Goal: Information Seeking & Learning: Learn about a topic

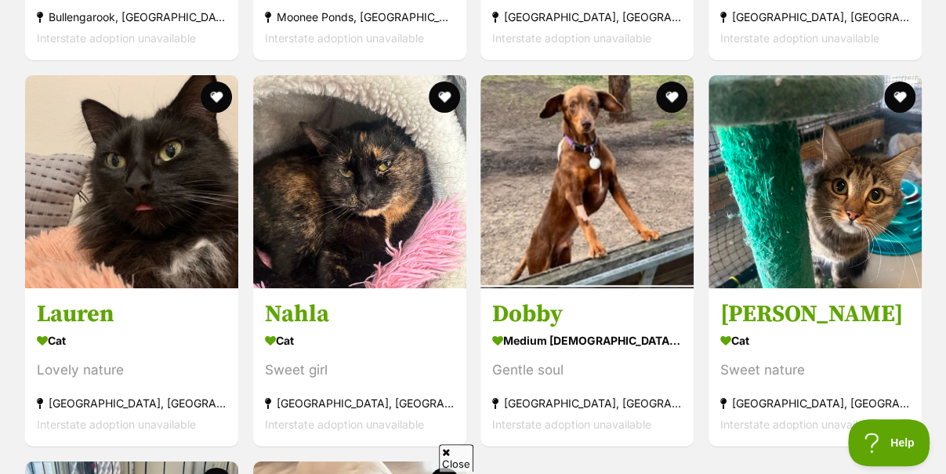
scroll to position [2344, 0]
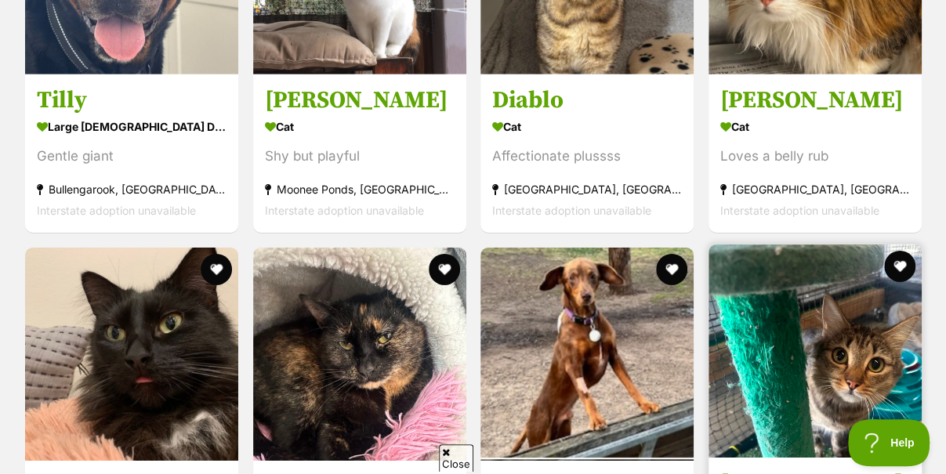
click at [813, 302] on img at bounding box center [814, 350] width 213 height 213
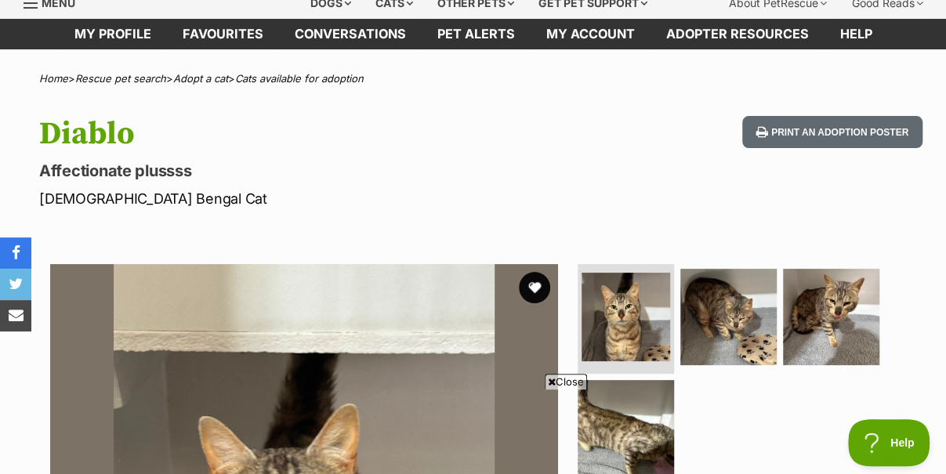
scroll to position [235, 0]
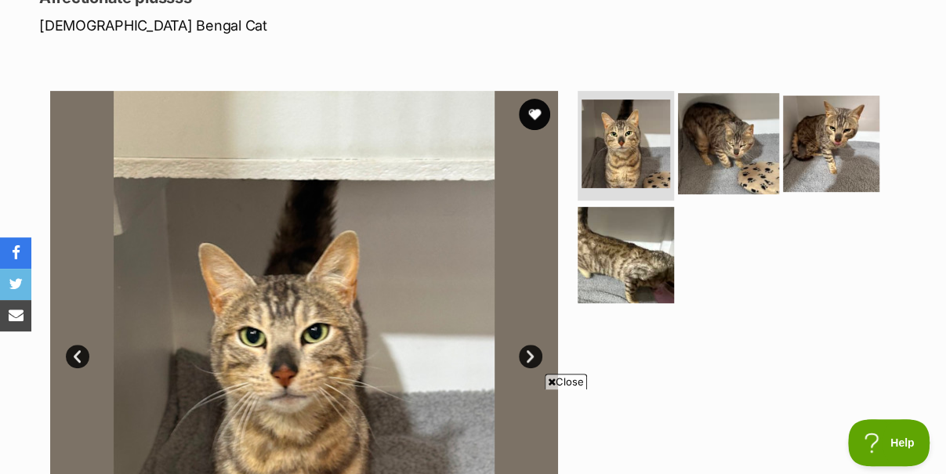
click at [739, 145] on img at bounding box center [728, 143] width 101 height 101
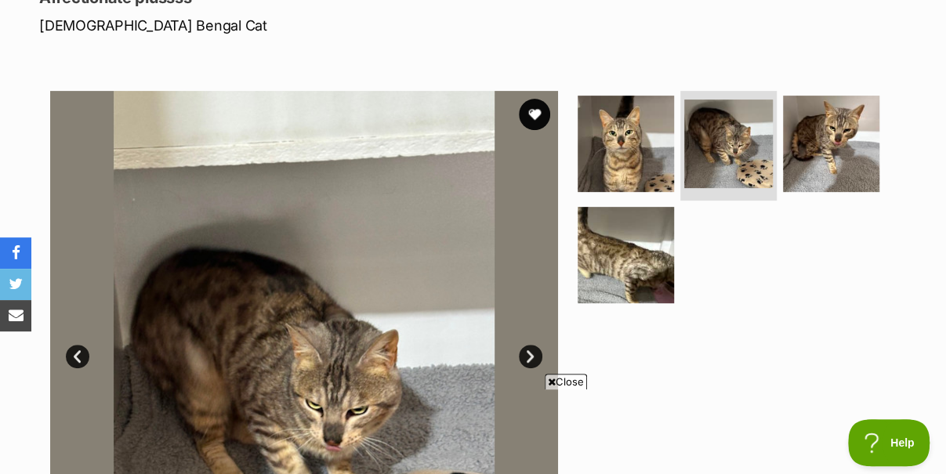
click at [571, 384] on span "Close" at bounding box center [566, 382] width 42 height 16
click at [822, 143] on img at bounding box center [830, 143] width 101 height 101
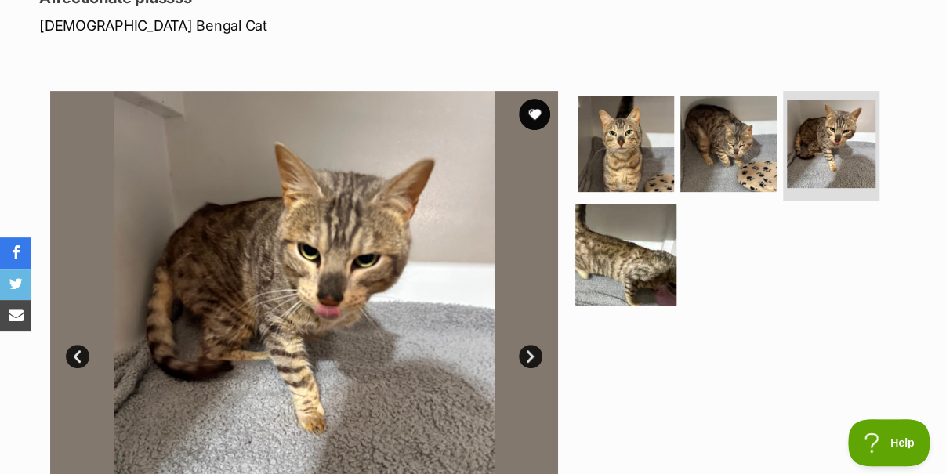
click at [655, 230] on img at bounding box center [625, 254] width 101 height 101
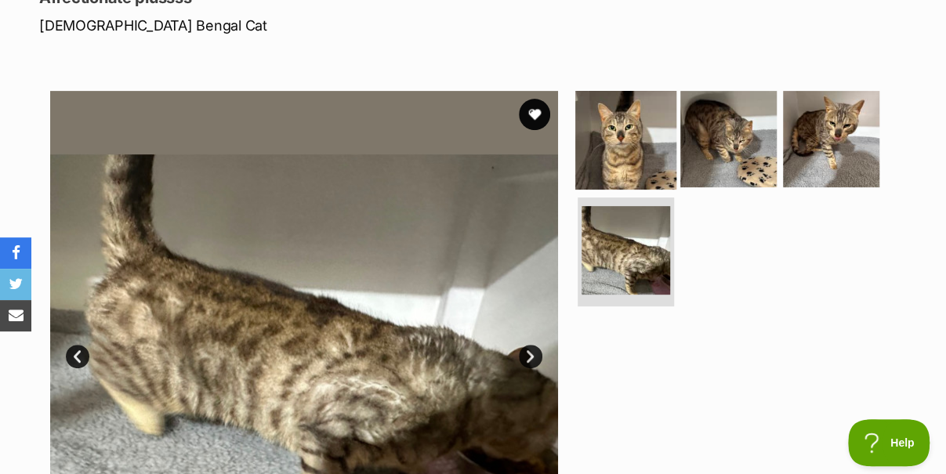
click at [630, 158] on img at bounding box center [625, 139] width 101 height 101
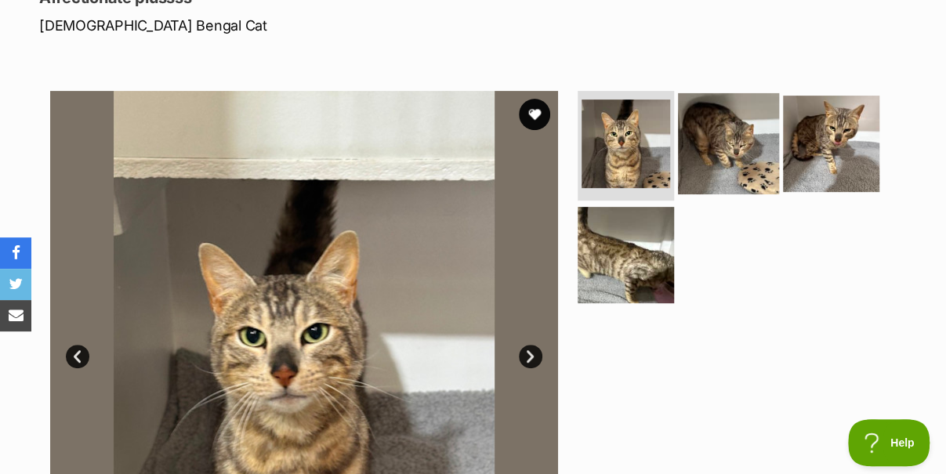
click at [740, 147] on img at bounding box center [728, 143] width 101 height 101
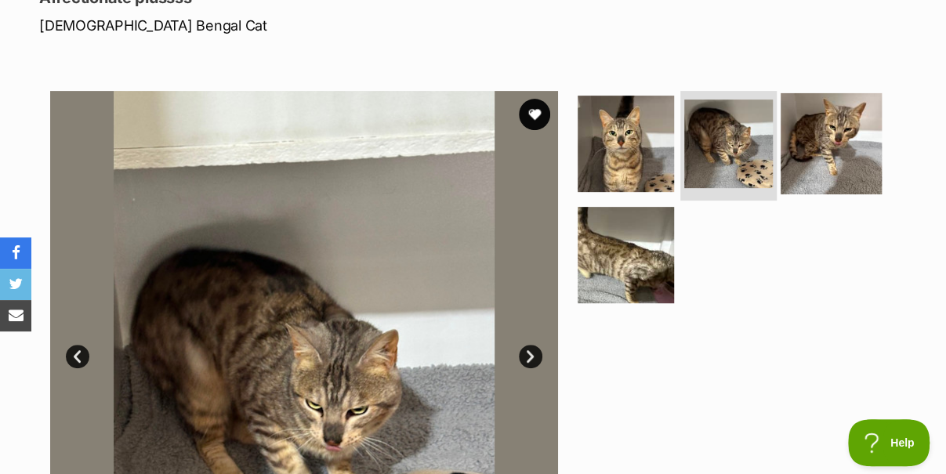
click at [835, 147] on img at bounding box center [830, 143] width 101 height 101
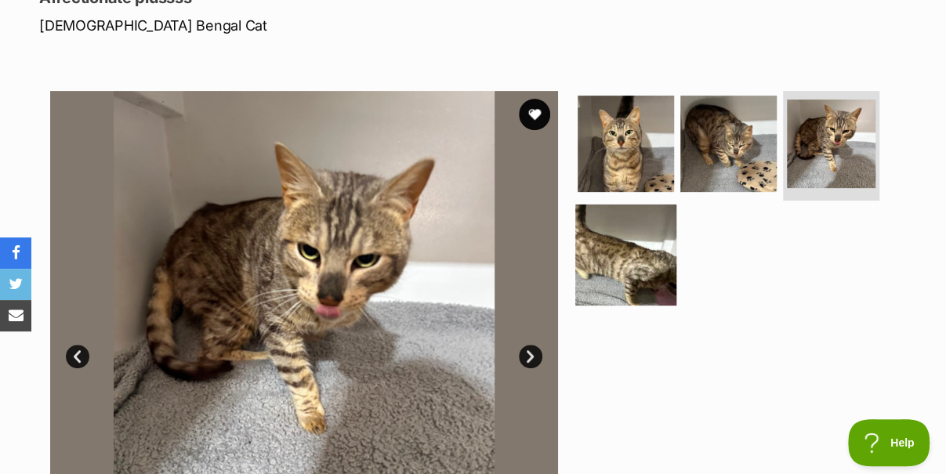
click at [657, 256] on img at bounding box center [625, 254] width 101 height 101
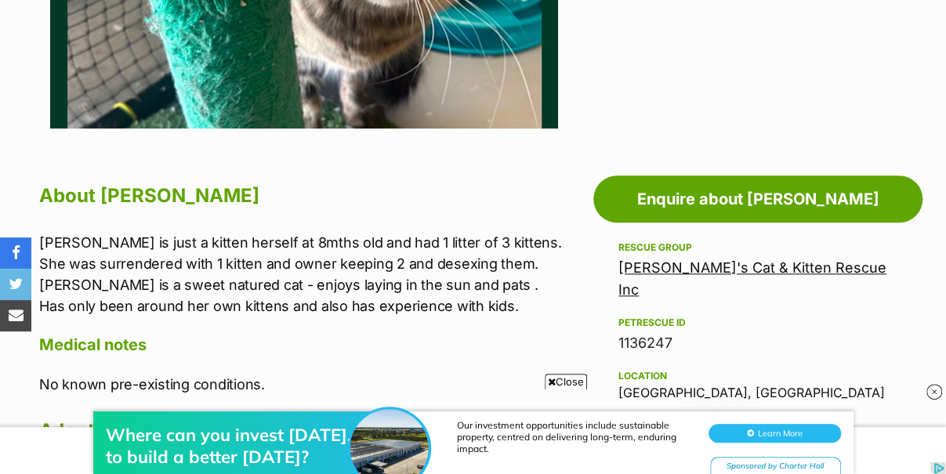
click at [569, 380] on iframe at bounding box center [473, 427] width 946 height 94
click at [566, 381] on div "Where can you invest today, to build a better tomorrow? Our investment opportun…" at bounding box center [473, 427] width 946 height 94
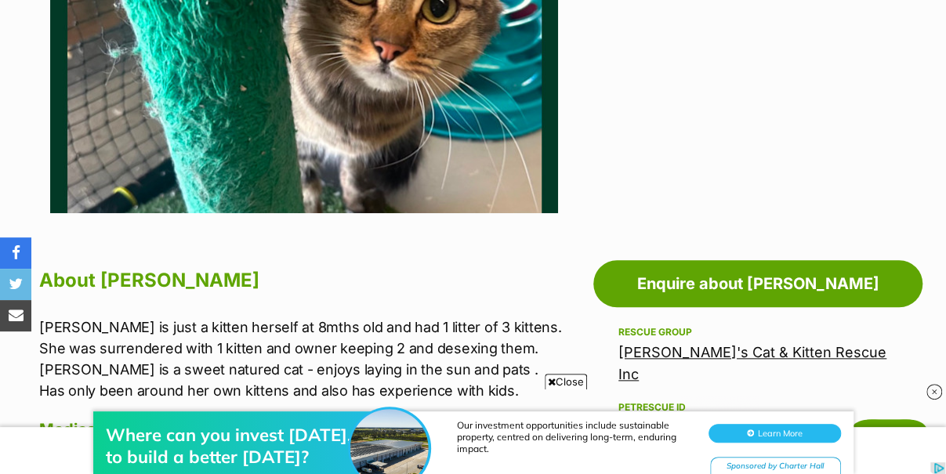
scroll to position [627, 0]
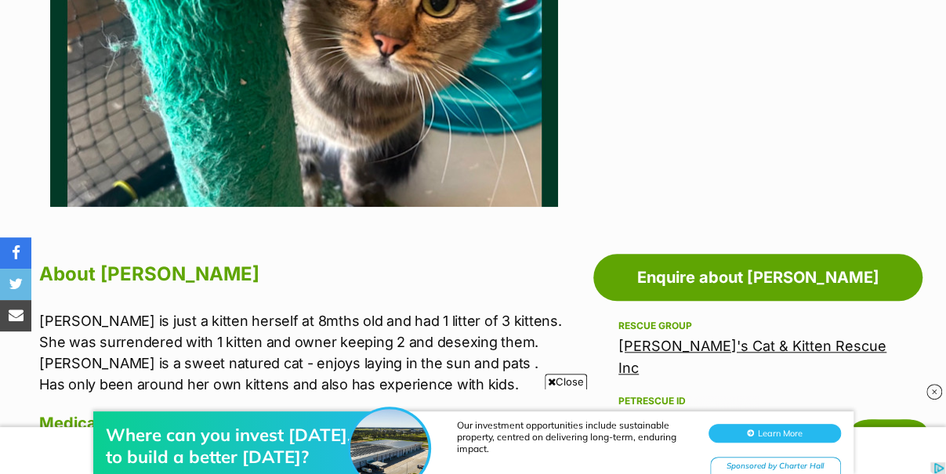
drag, startPoint x: 550, startPoint y: 386, endPoint x: 569, endPoint y: 752, distance: 367.2
click at [550, 386] on div "Where can you invest today, to build a better tomorrow? Our investment opportun…" at bounding box center [473, 427] width 946 height 94
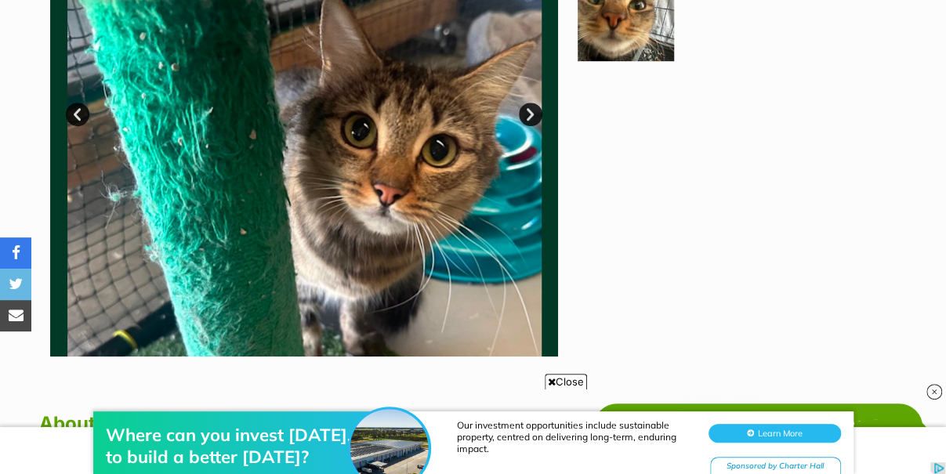
scroll to position [392, 0]
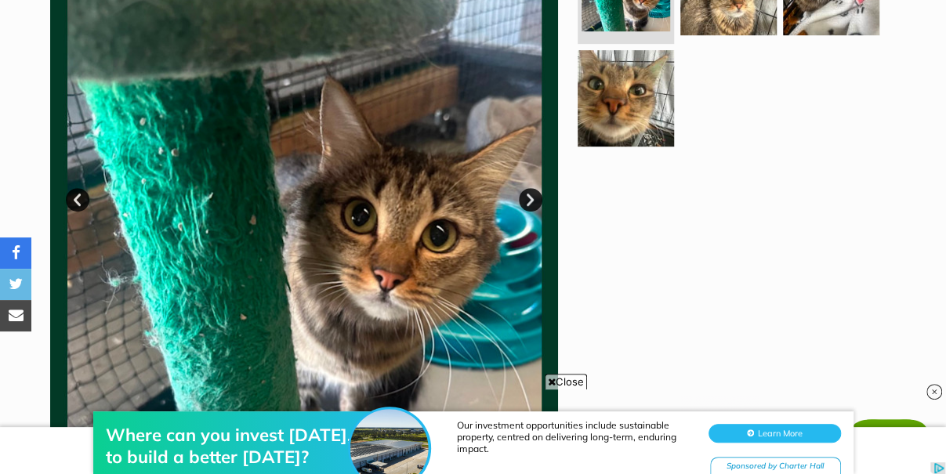
click at [526, 208] on link "Next" at bounding box center [531, 200] width 24 height 24
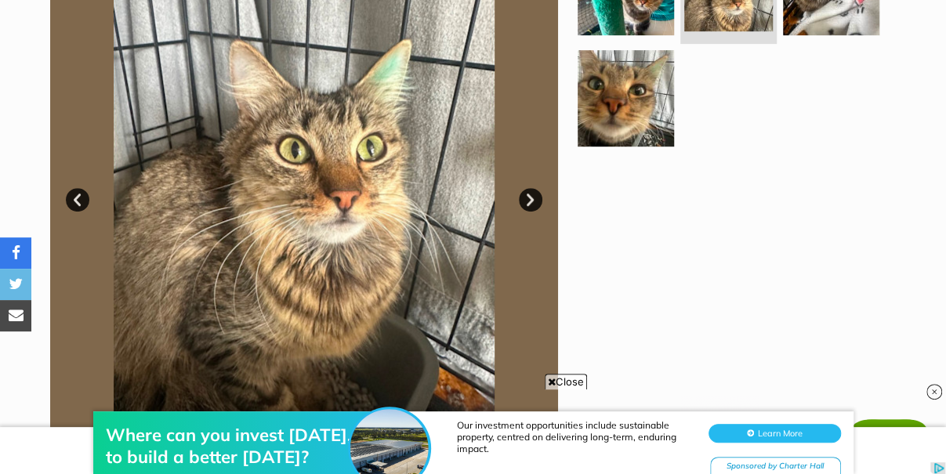
click at [526, 208] on link "Next" at bounding box center [531, 200] width 24 height 24
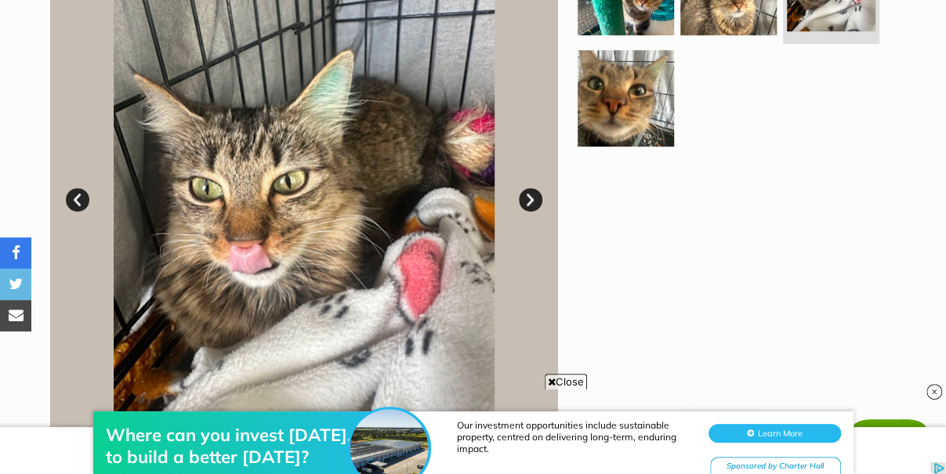
click at [526, 208] on link "Next" at bounding box center [531, 200] width 24 height 24
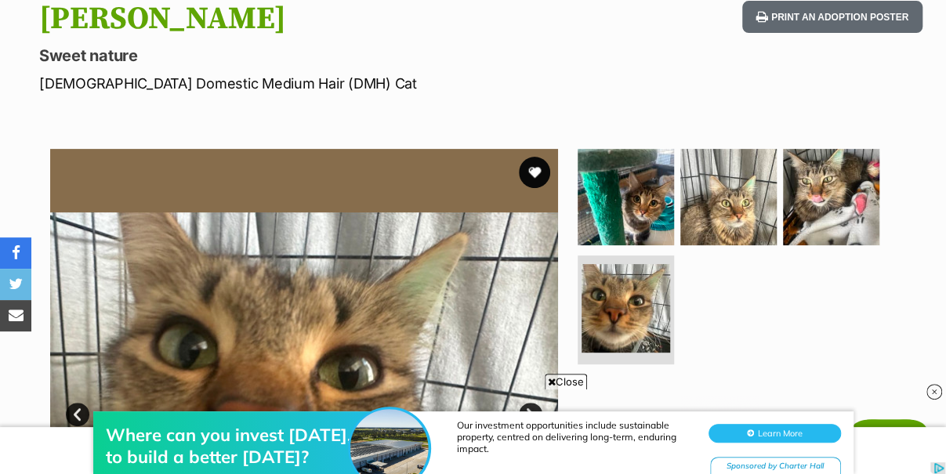
scroll to position [78, 0]
